Goal: Task Accomplishment & Management: Understand process/instructions

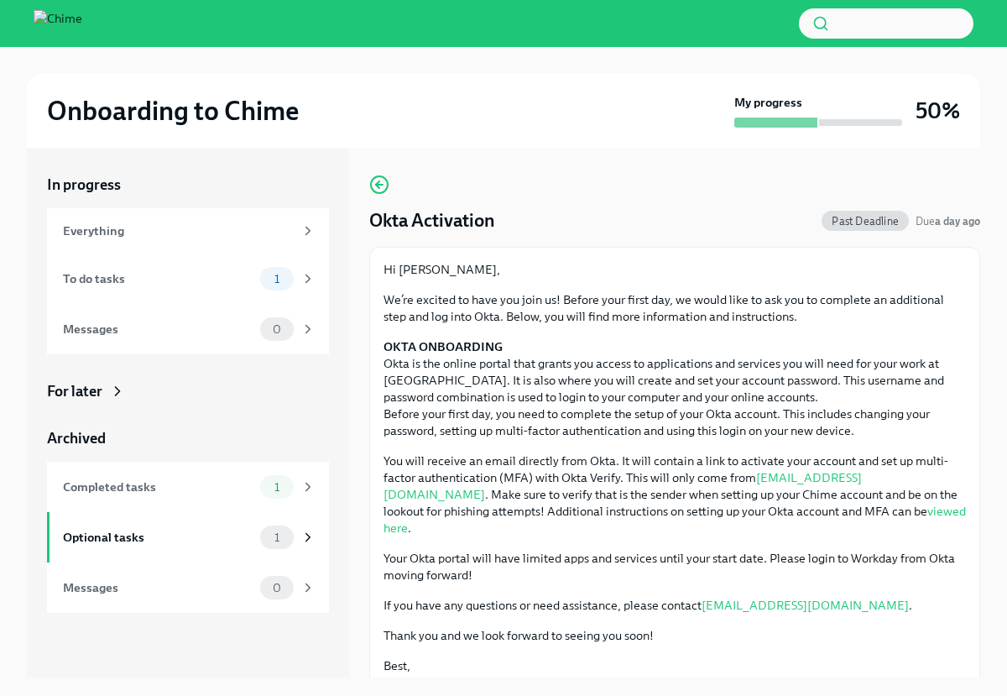
scroll to position [207, 0]
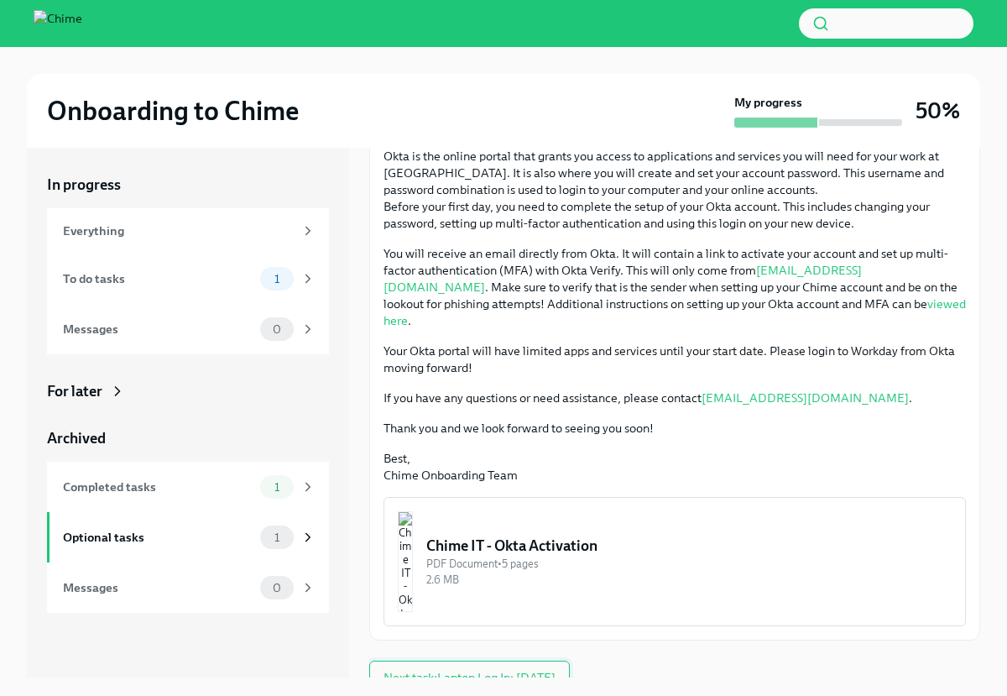
click at [489, 669] on span "Next task : Laptop Log In: [DATE]" at bounding box center [469, 677] width 172 height 17
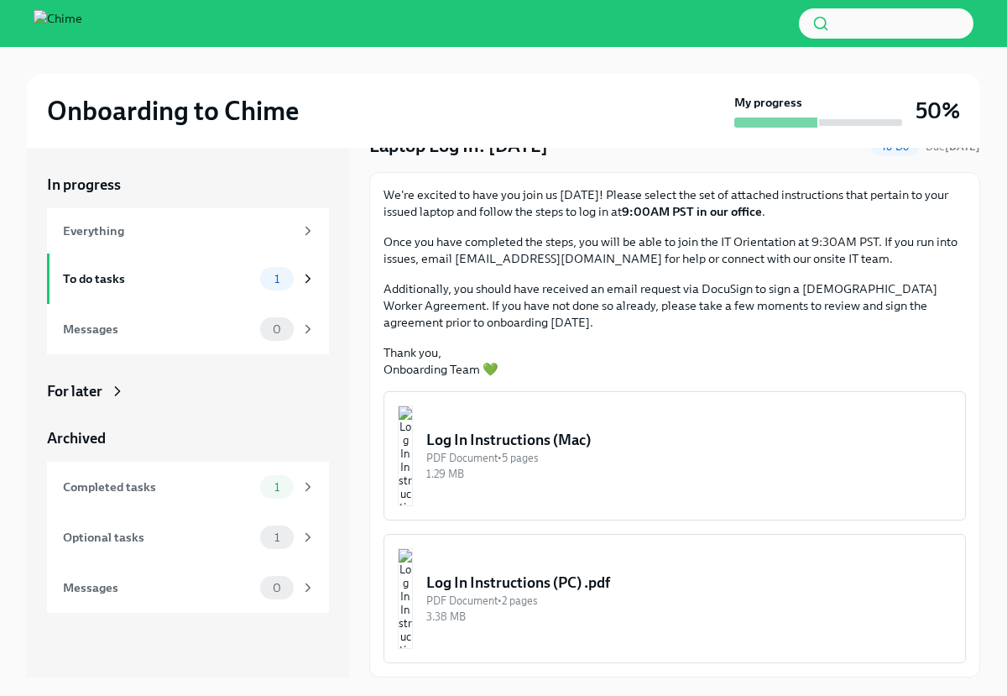
scroll to position [29, 0]
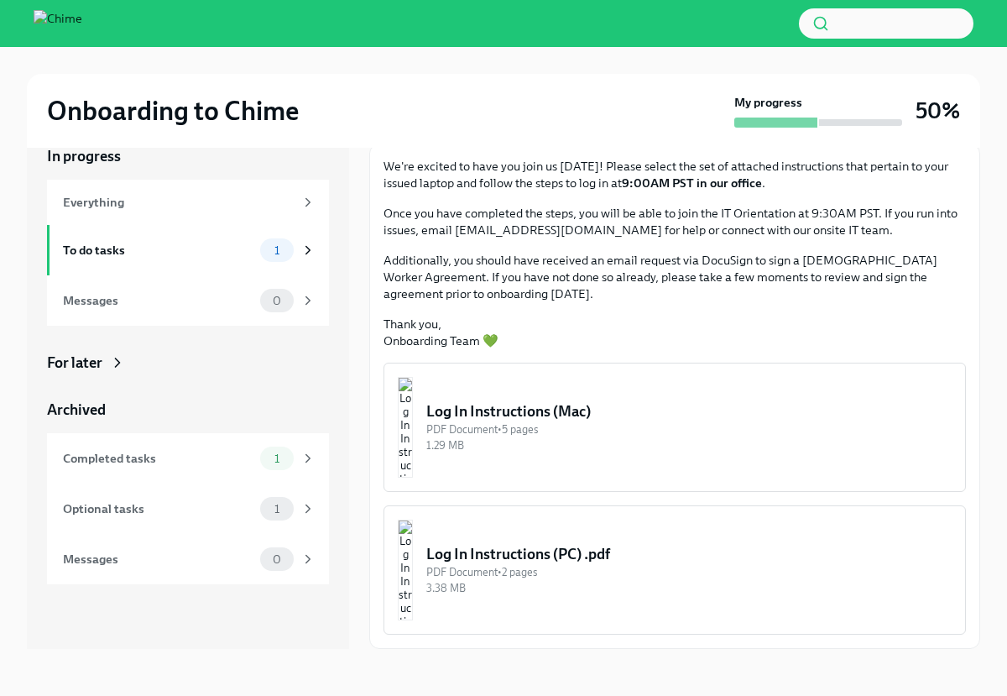
click at [578, 410] on div "Log In Instructions (Mac)" at bounding box center [688, 411] width 525 height 20
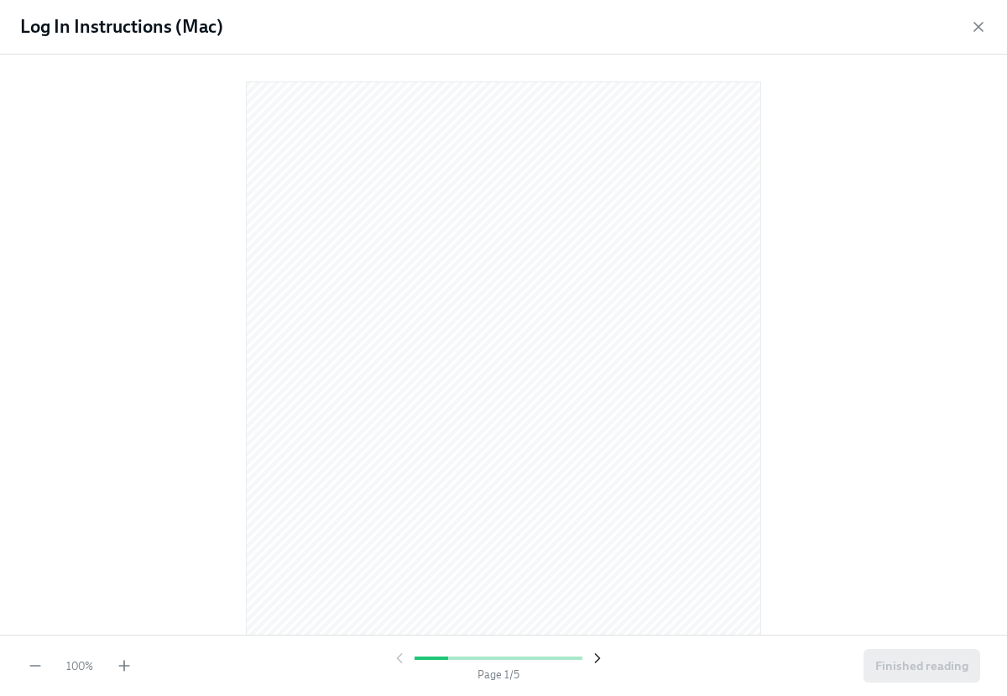
click at [594, 654] on icon "button" at bounding box center [597, 657] width 17 height 17
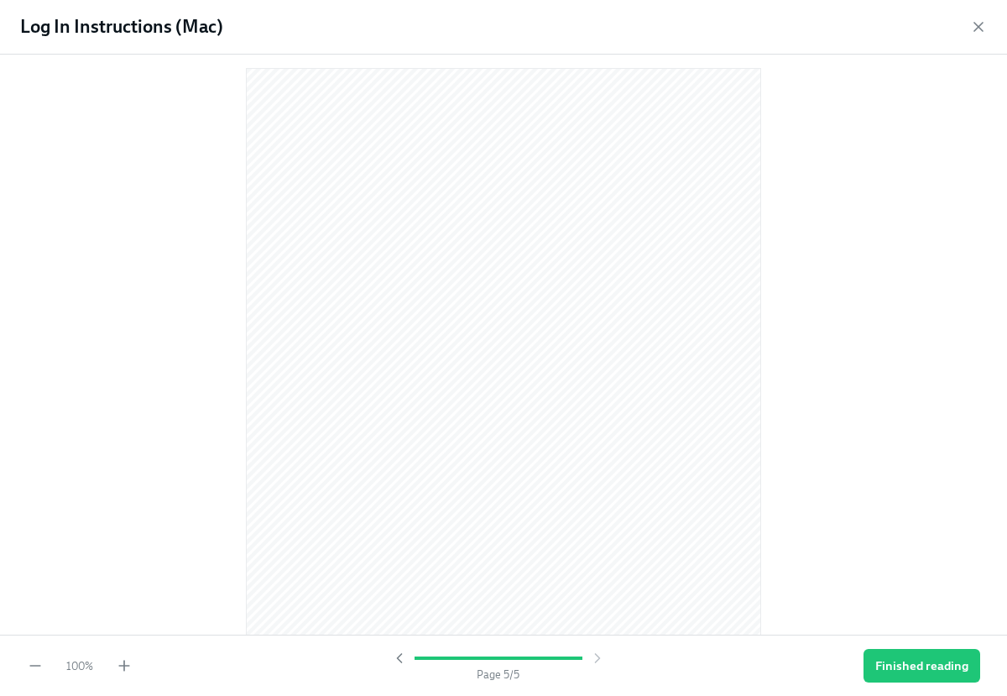
click at [599, 657] on div at bounding box center [498, 657] width 215 height 17
click at [916, 666] on span "Finished reading" at bounding box center [921, 665] width 93 height 17
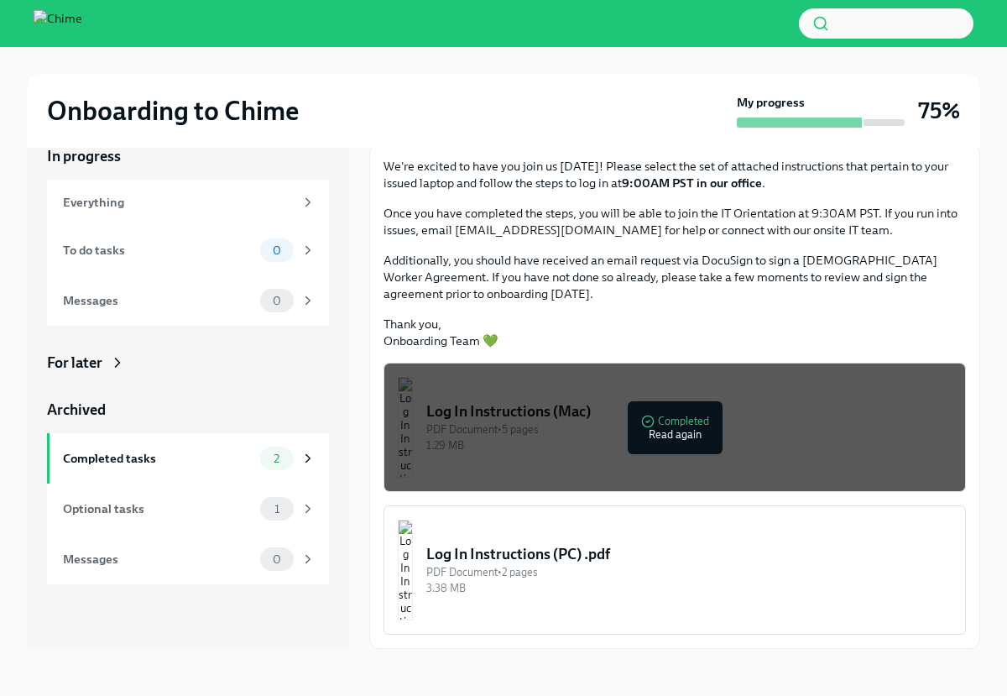
scroll to position [31, 0]
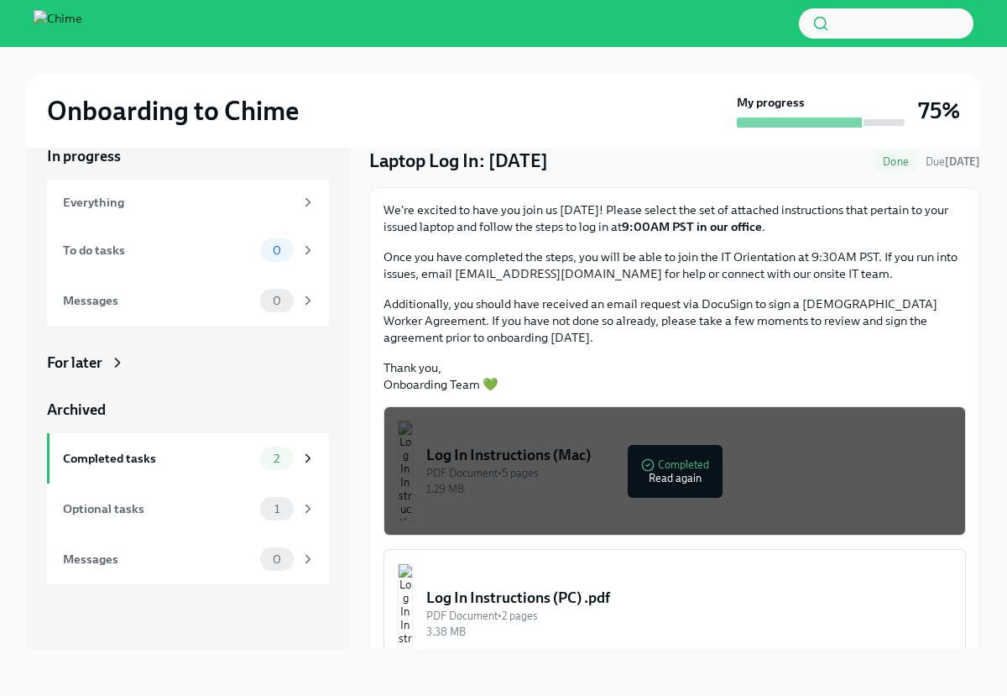
click at [900, 160] on span "Done" at bounding box center [896, 161] width 46 height 13
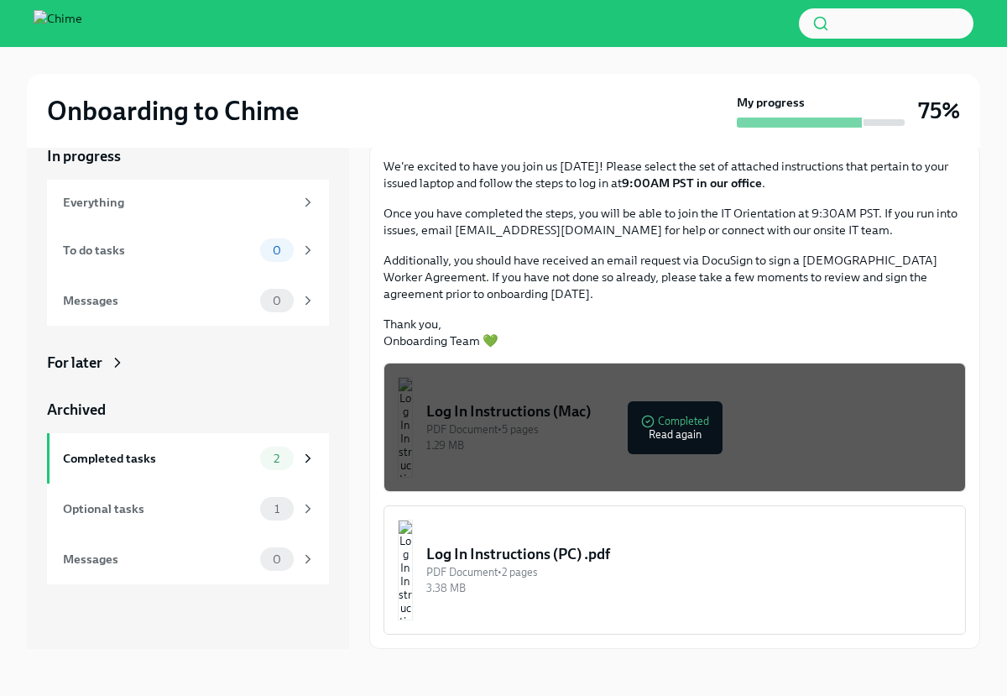
scroll to position [0, 0]
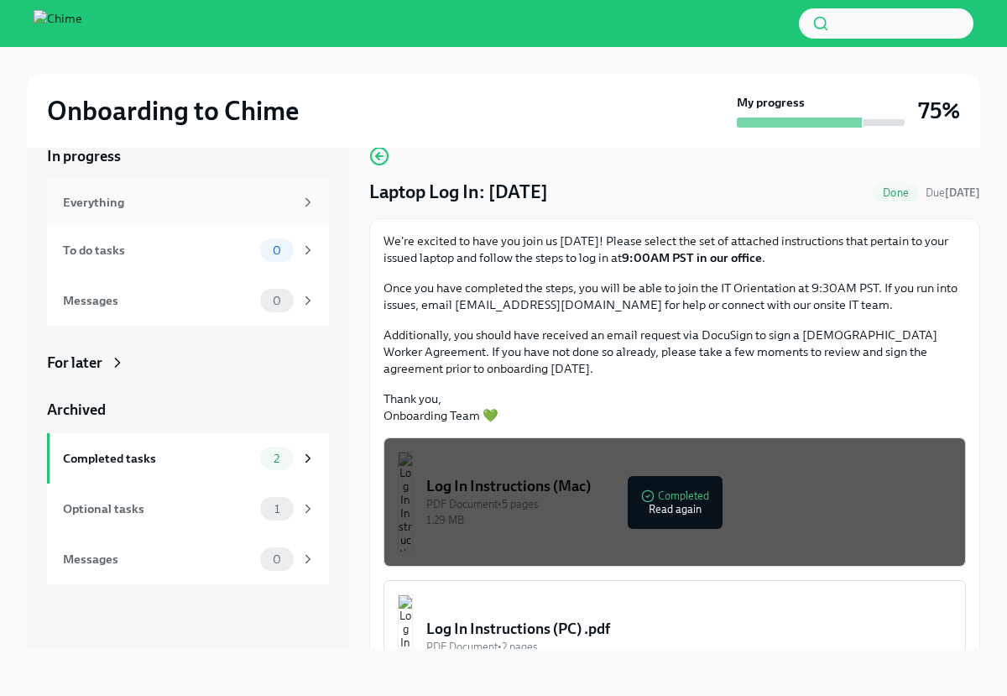
click at [195, 201] on div "Everything" at bounding box center [178, 202] width 231 height 18
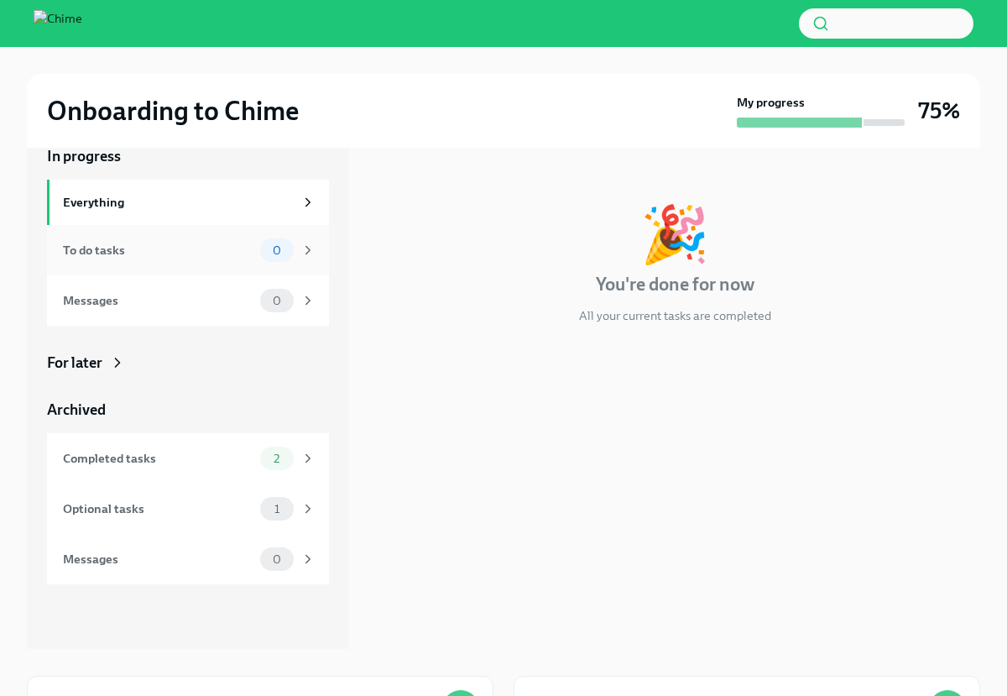
click at [163, 253] on div "To do tasks" at bounding box center [158, 250] width 190 height 18
click at [159, 305] on div "Messages" at bounding box center [158, 300] width 190 height 18
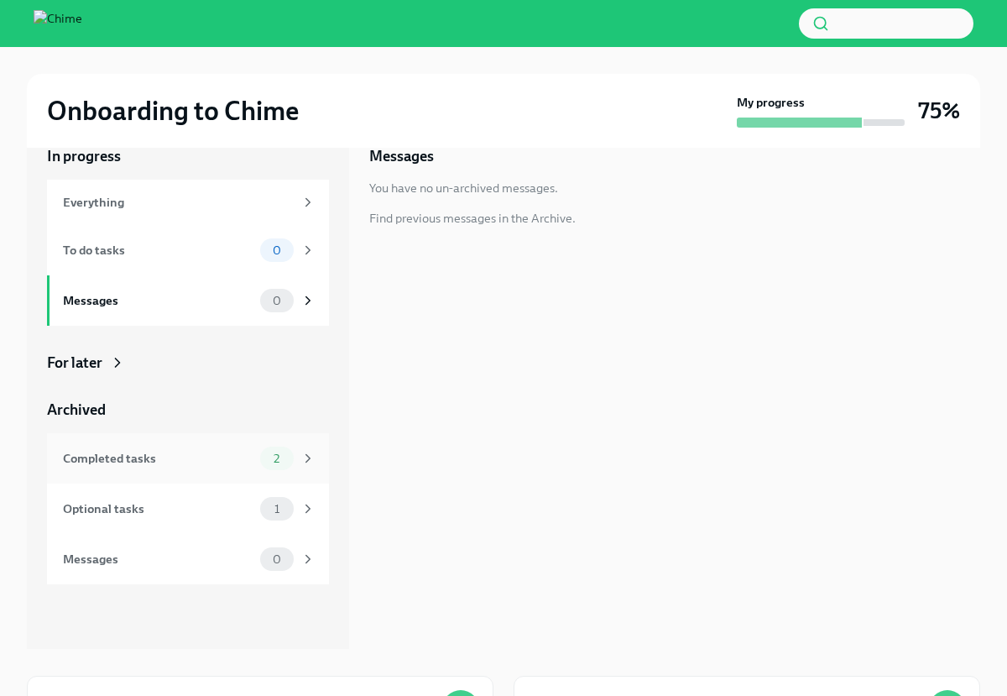
click at [147, 459] on div "Completed tasks" at bounding box center [158, 458] width 190 height 18
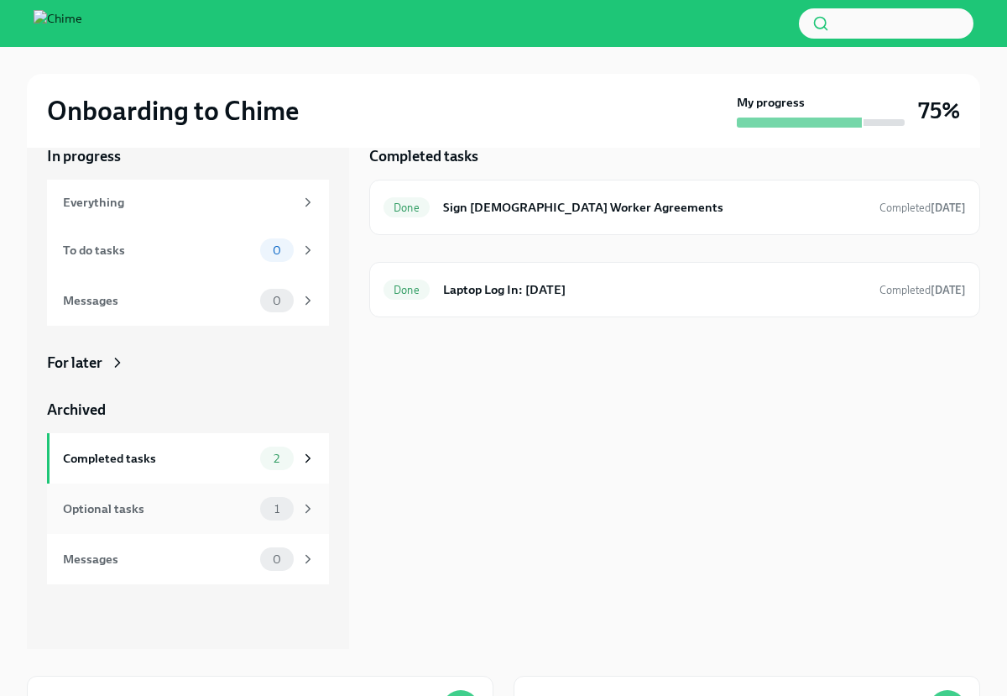
click at [149, 503] on div "Optional tasks" at bounding box center [158, 508] width 190 height 18
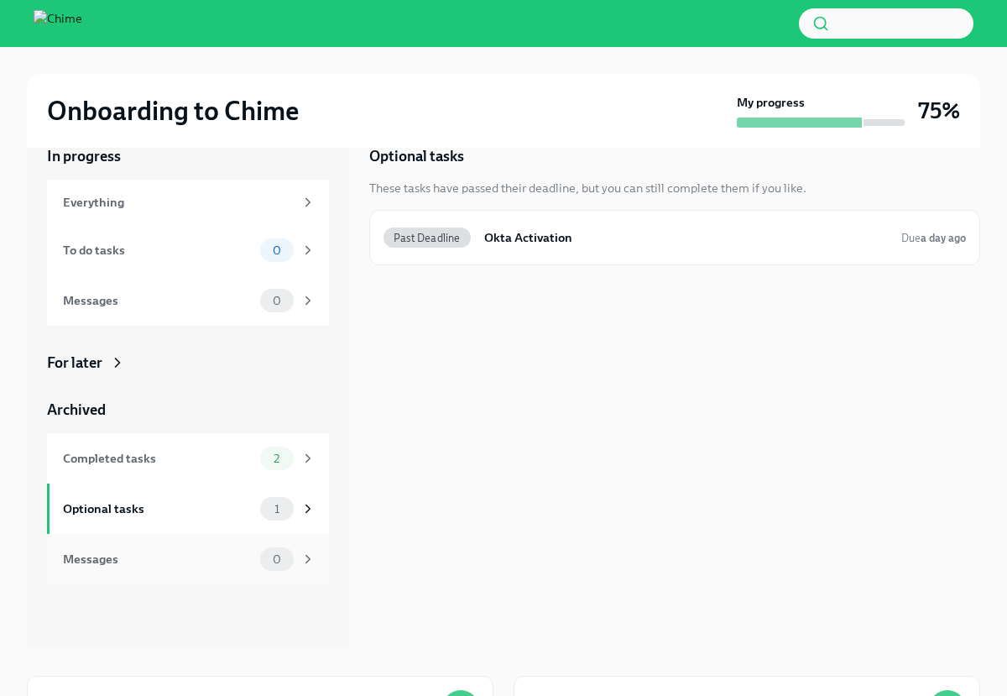
click at [135, 550] on div "Messages" at bounding box center [158, 559] width 190 height 18
